Goal: Download file/media

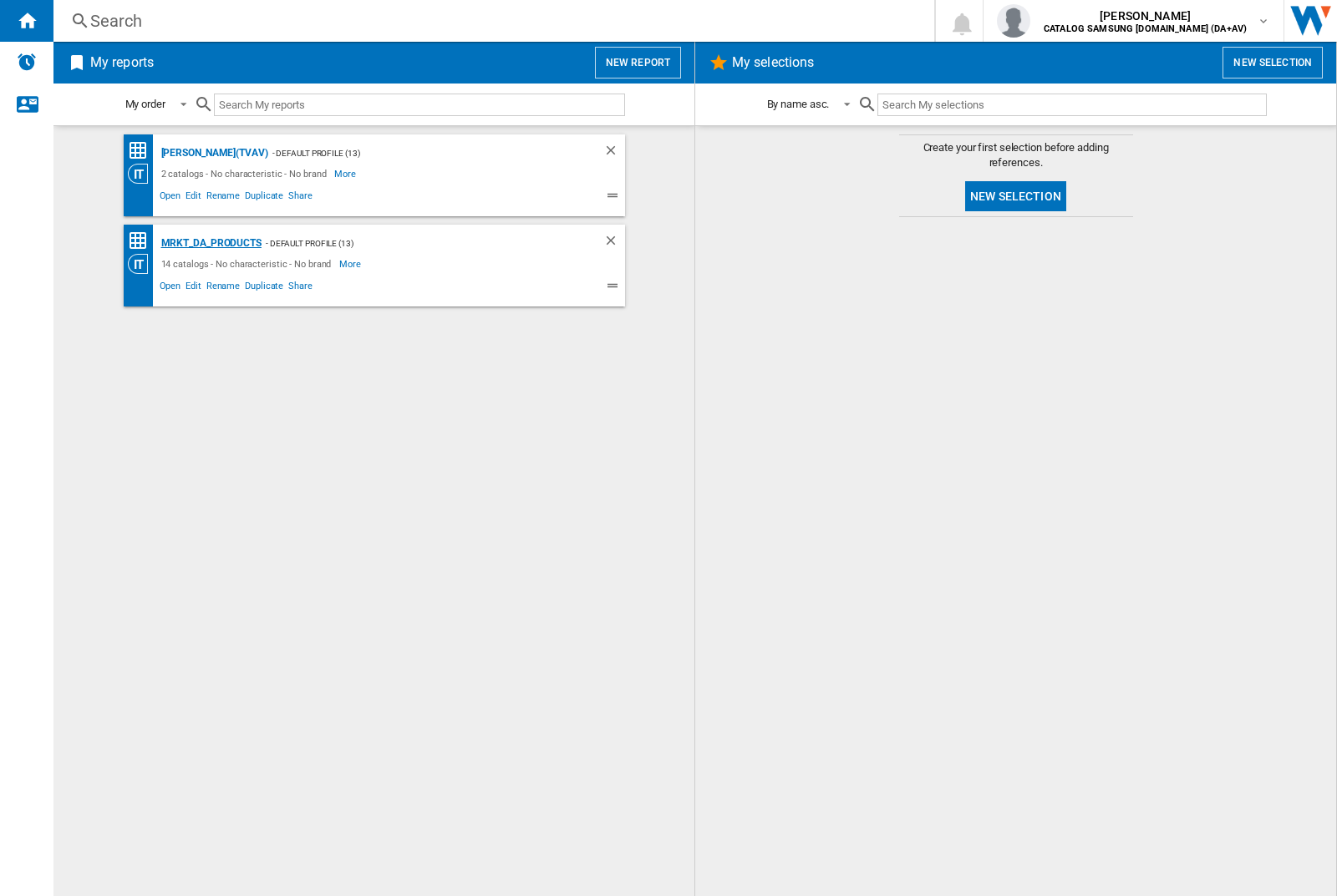
click at [211, 243] on div "MRKT_DA_PRODUCTS" at bounding box center [209, 243] width 104 height 21
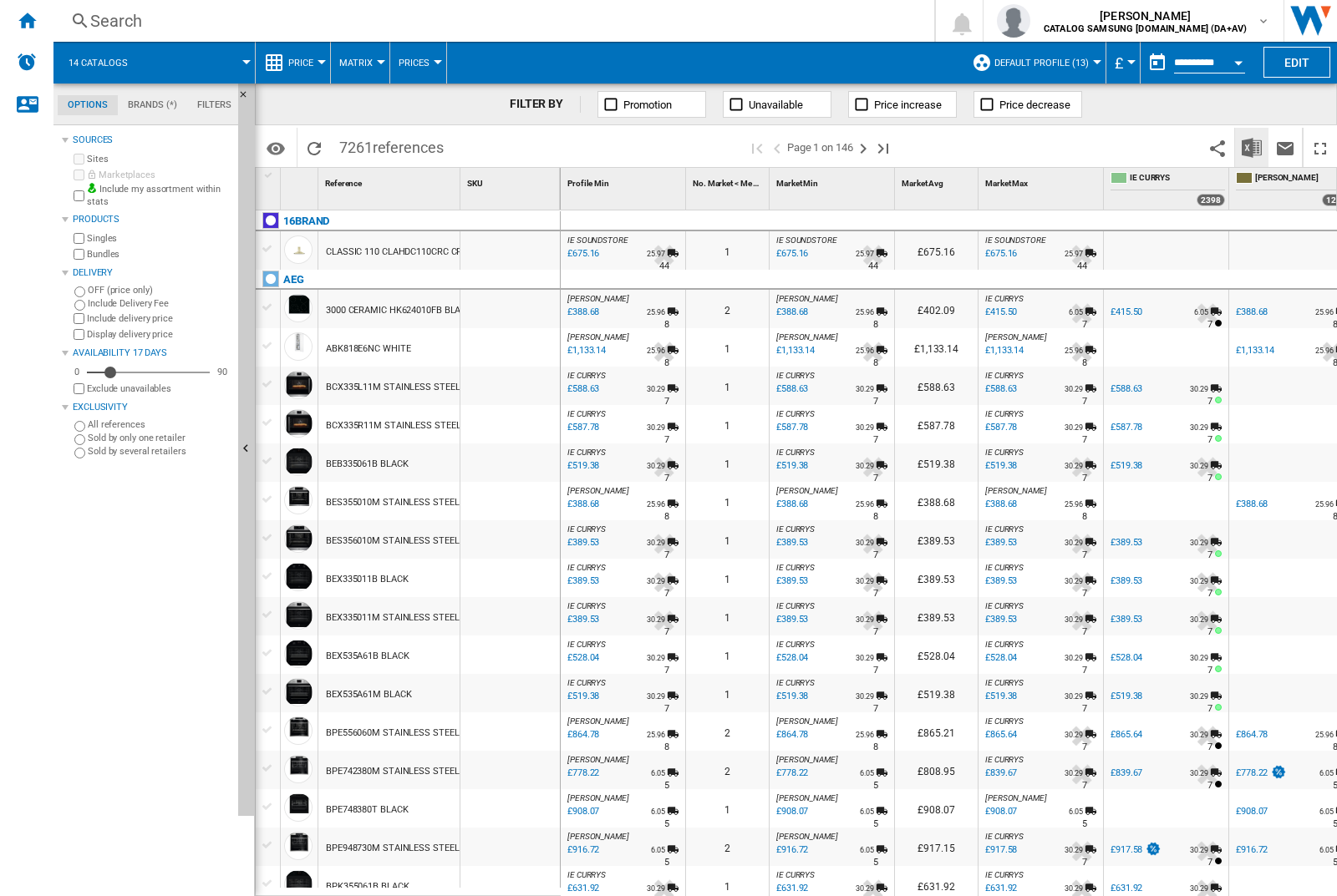
click at [1251, 146] on img "Download in Excel" at bounding box center [1252, 147] width 20 height 20
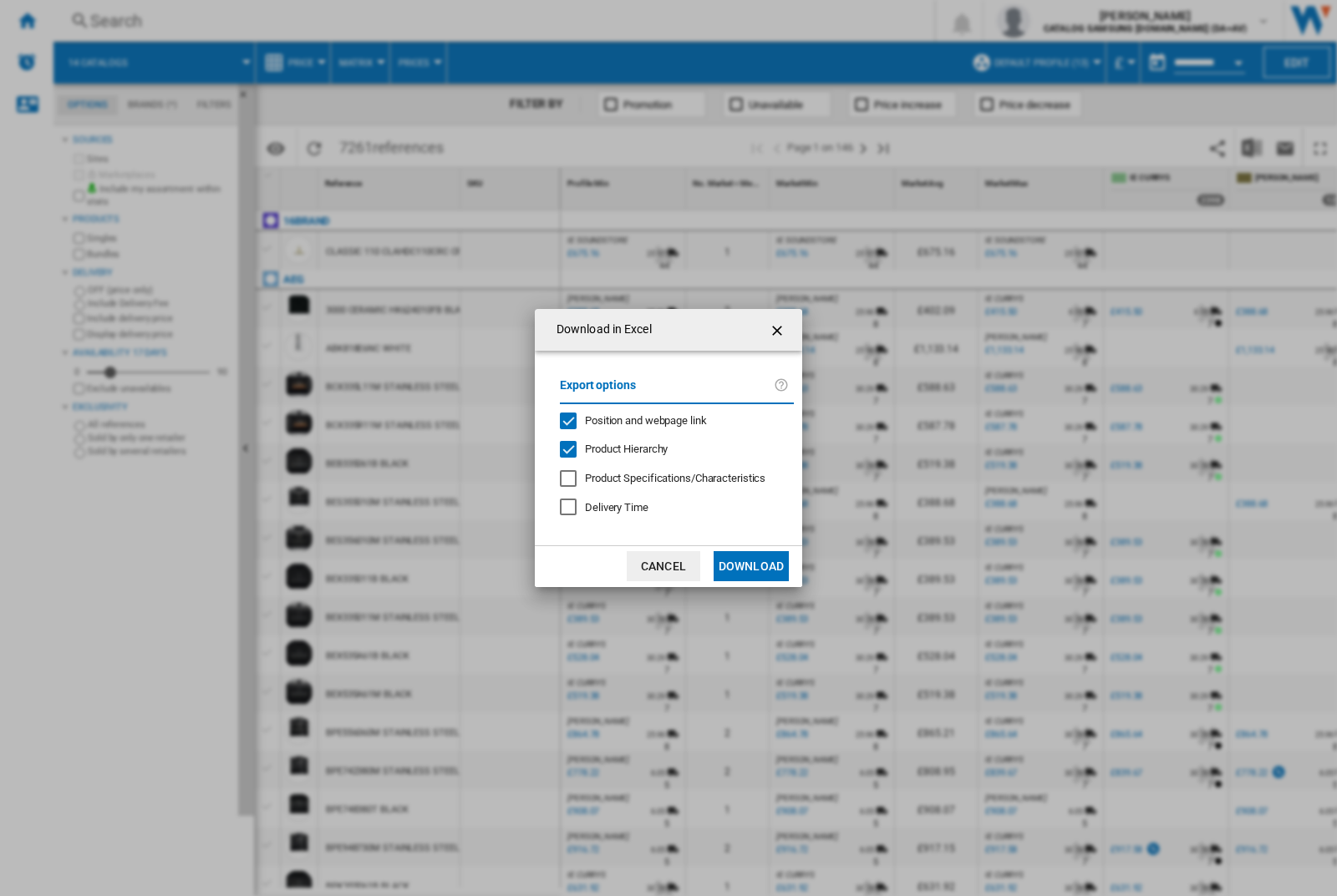
click at [636, 417] on span "Position and webpage link" at bounding box center [646, 420] width 122 height 12
click at [751, 567] on button "Download" at bounding box center [751, 566] width 76 height 30
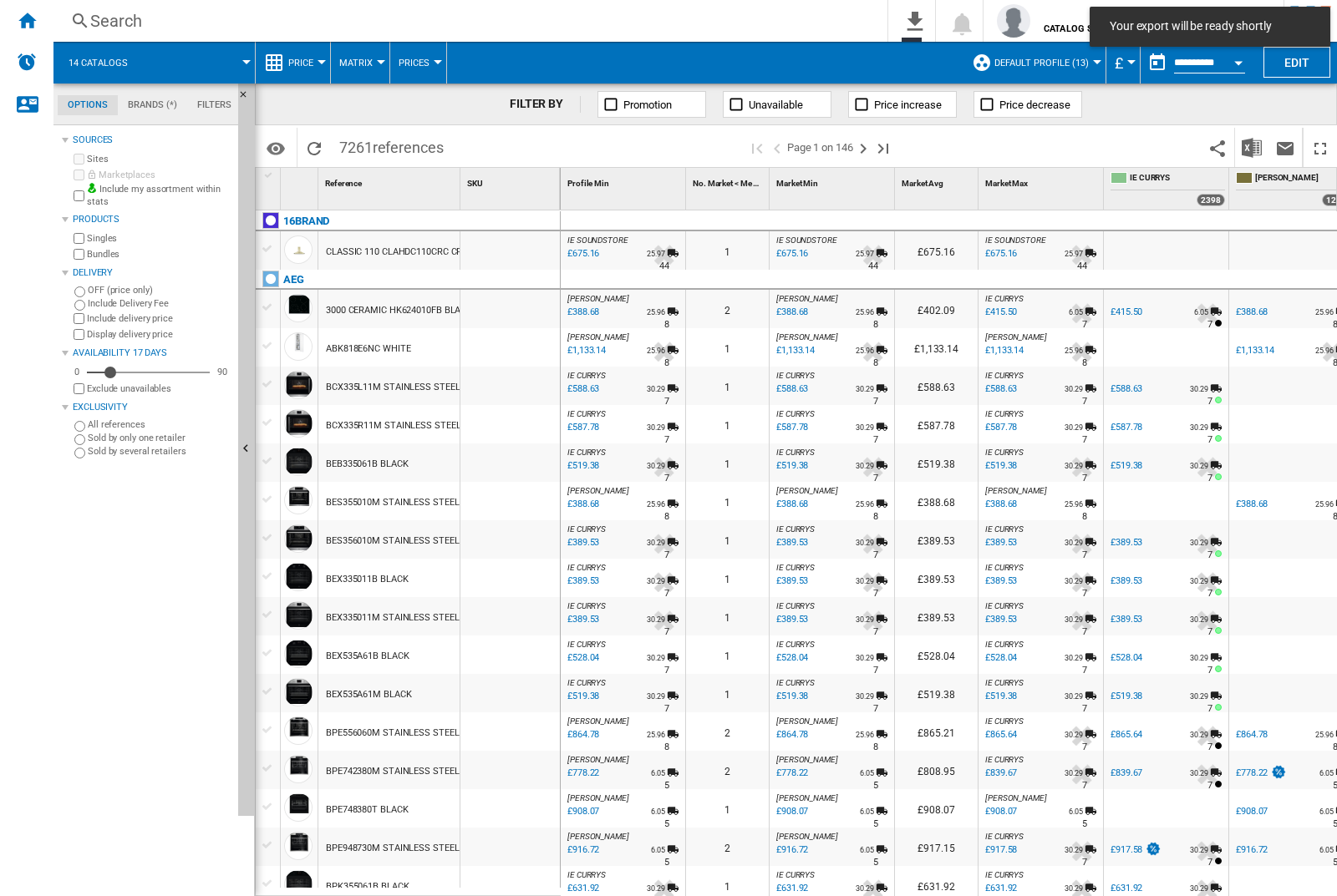
click at [516, 305] on div at bounding box center [510, 309] width 100 height 38
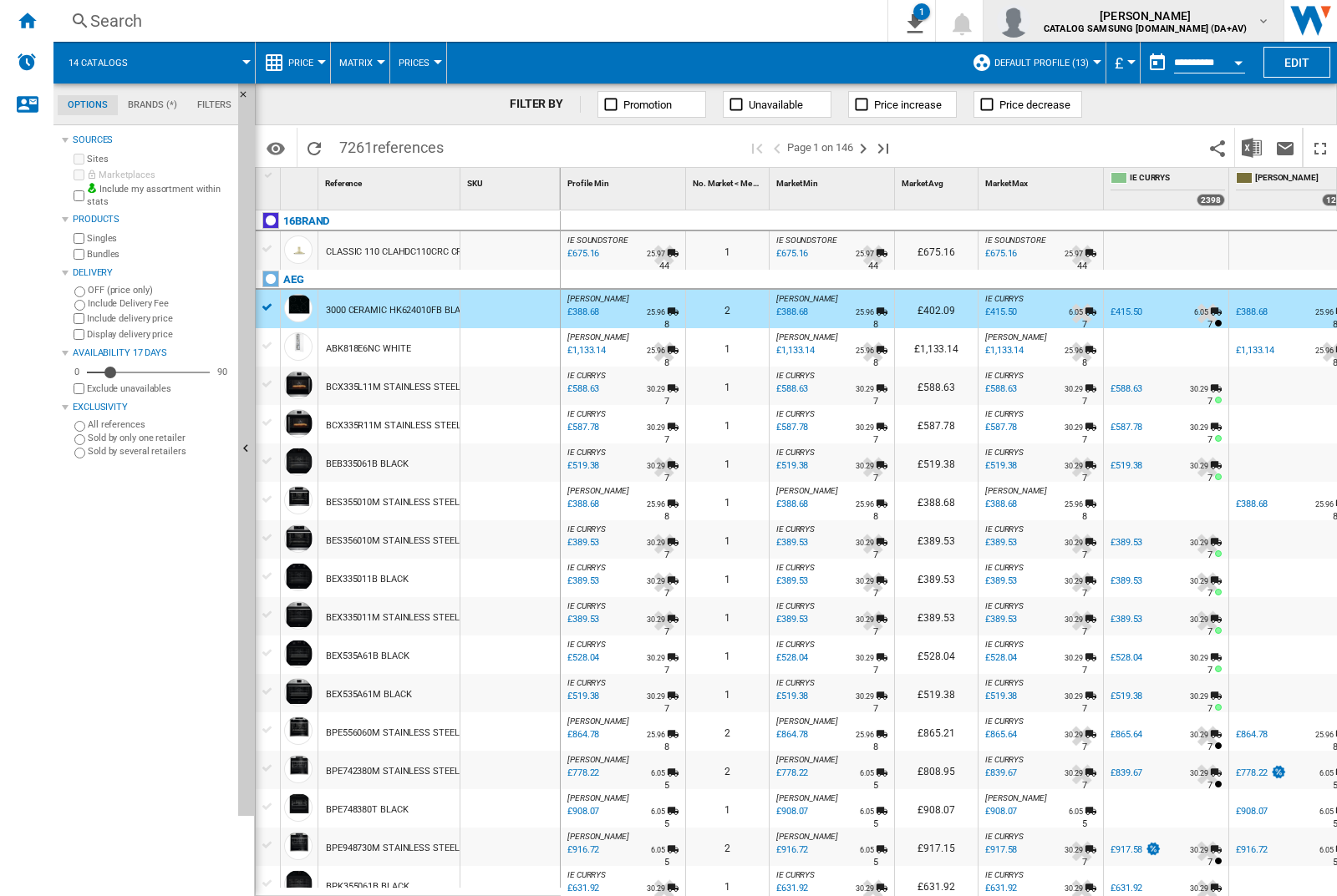
click at [1031, 21] on img "button" at bounding box center [1013, 20] width 34 height 34
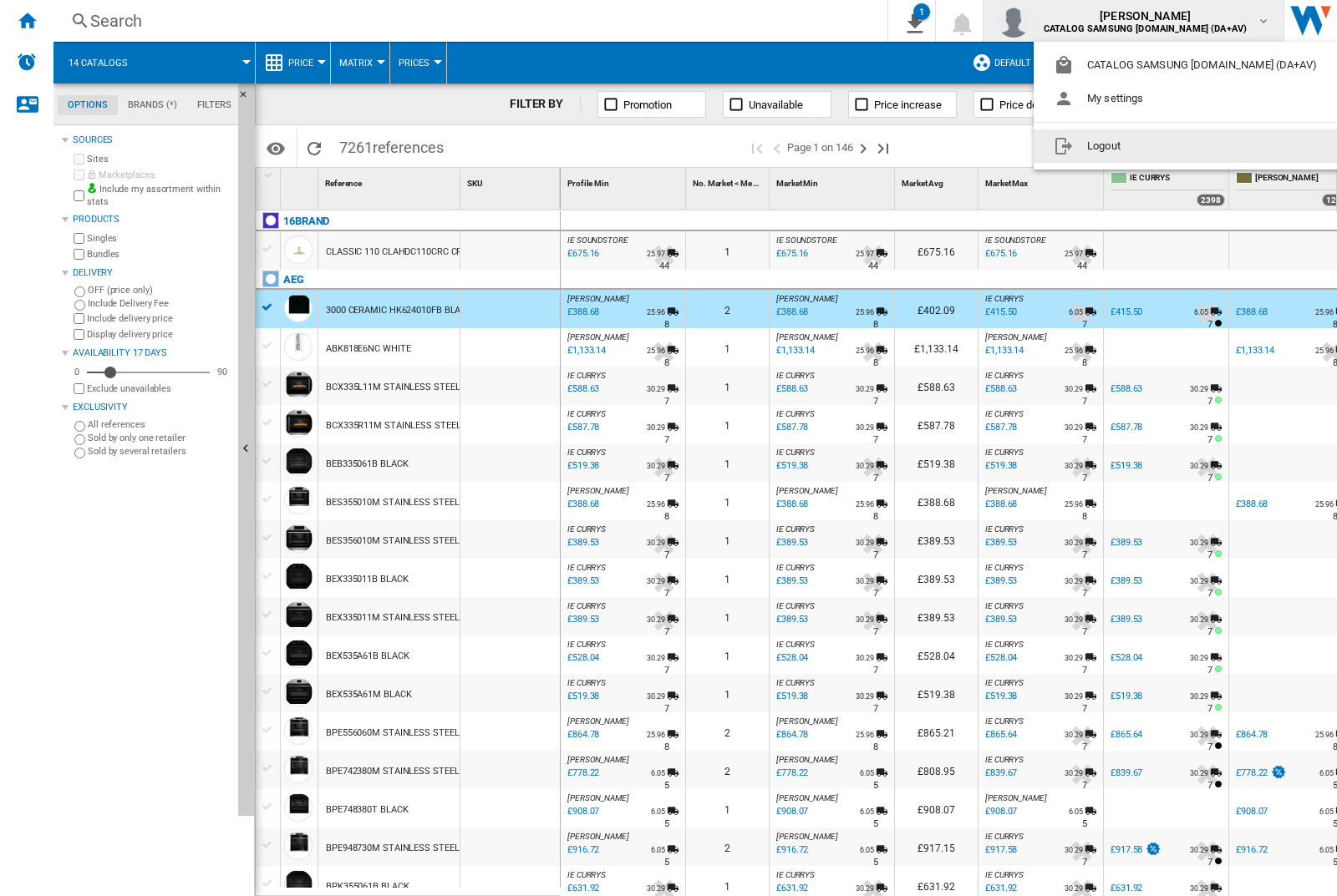
click at [1163, 146] on button "Logout" at bounding box center [1189, 146] width 310 height 34
